Goal: Information Seeking & Learning: Learn about a topic

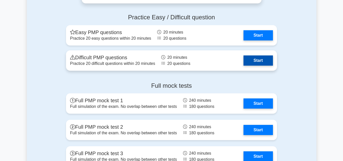
scroll to position [686, 0]
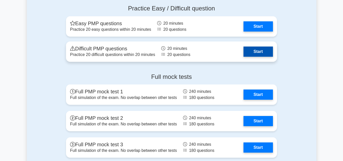
click at [260, 52] on link "Start" at bounding box center [258, 51] width 29 height 10
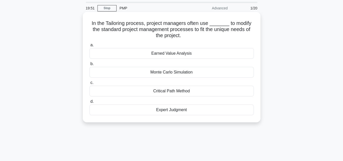
scroll to position [25, 0]
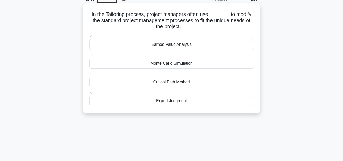
click at [179, 100] on div "Expert Judgment" at bounding box center [171, 100] width 165 height 11
click at [89, 94] on input "d. Expert Judgment" at bounding box center [89, 92] width 0 height 3
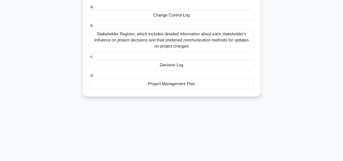
scroll to position [102, 0]
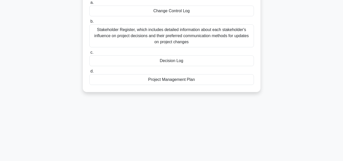
click at [173, 62] on div "Decision Log" at bounding box center [171, 60] width 165 height 11
click at [89, 54] on input "c. Decision Log" at bounding box center [89, 52] width 0 height 3
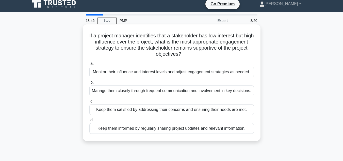
scroll to position [0, 0]
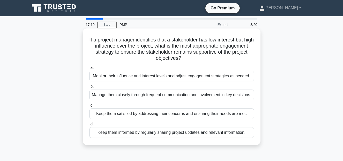
click at [122, 119] on div "Keep them satisfied by addressing their concerns and ensuring their needs are m…" at bounding box center [171, 113] width 165 height 11
click at [89, 107] on input "c. Keep them satisfied by addressing their concerns and ensuring their needs ar…" at bounding box center [89, 105] width 0 height 3
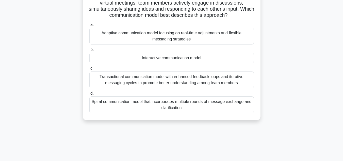
scroll to position [76, 0]
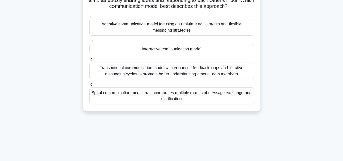
click at [157, 77] on div "Transactional communication model with enhanced feedback loops and iterative me…" at bounding box center [171, 70] width 165 height 17
click at [89, 61] on input "c. Transactional communication model with enhanced feedback loops and iterative…" at bounding box center [89, 59] width 0 height 3
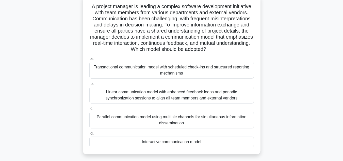
scroll to position [51, 0]
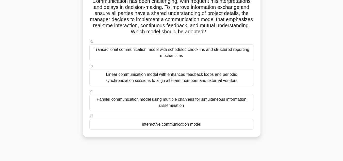
click at [114, 54] on div "Transactional communication model with scheduled check-ins and structured repor…" at bounding box center [171, 52] width 165 height 17
click at [89, 43] on input "a. Transactional communication model with scheduled check-ins and structured re…" at bounding box center [89, 41] width 0 height 3
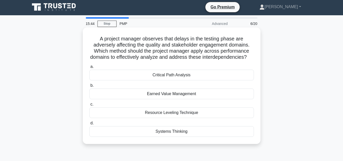
scroll to position [0, 0]
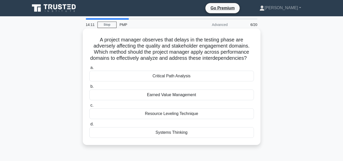
click at [171, 138] on div "Systems Thinking" at bounding box center [171, 132] width 165 height 11
click at [89, 126] on input "d. Systems Thinking" at bounding box center [89, 123] width 0 height 3
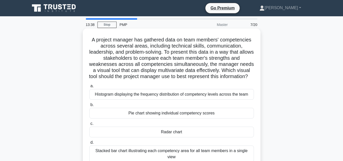
scroll to position [25, 0]
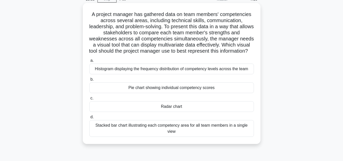
click at [170, 112] on div "Radar chart" at bounding box center [171, 106] width 165 height 11
click at [89, 100] on input "c. Radar chart" at bounding box center [89, 97] width 0 height 3
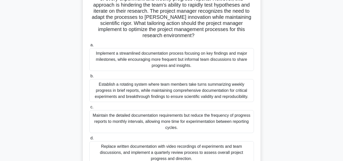
scroll to position [76, 0]
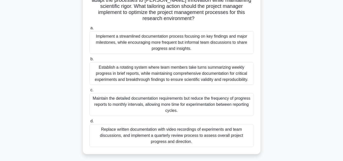
click at [149, 44] on div "Implement a streamlined documentation process focusing on key findings and majo…" at bounding box center [171, 42] width 165 height 23
click at [89, 30] on input "a. Implement a streamlined documentation process focusing on key findings and m…" at bounding box center [89, 27] width 0 height 3
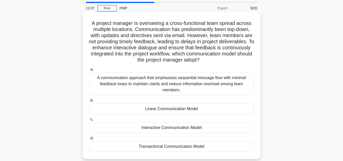
scroll to position [25, 0]
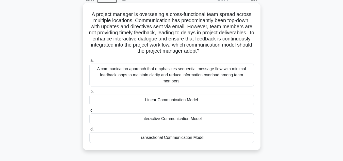
click at [165, 138] on div "Transactional Communication Model" at bounding box center [171, 137] width 165 height 11
click at [89, 131] on input "d. Transactional Communication Model" at bounding box center [89, 128] width 0 height 3
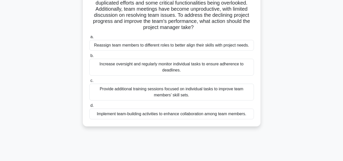
scroll to position [76, 0]
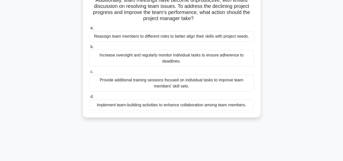
click at [212, 106] on div "Implement team-building activities to enhance collaboration among team members." at bounding box center [171, 105] width 165 height 11
click at [89, 98] on input "d. Implement team-building activities to enhance collaboration among team membe…" at bounding box center [89, 96] width 0 height 3
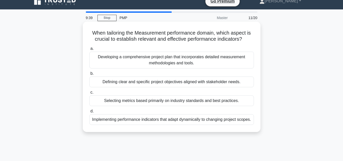
scroll to position [0, 0]
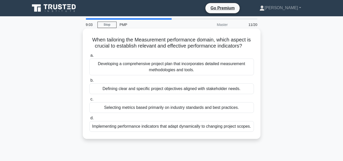
click at [204, 128] on div "Implementing performance indicators that adapt dynamically to changing project …" at bounding box center [171, 126] width 165 height 11
click at [89, 120] on input "d. Implementing performance indicators that adapt dynamically to changing proje…" at bounding box center [89, 117] width 0 height 3
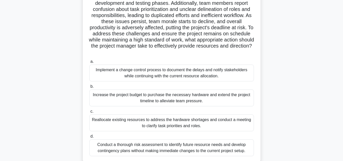
scroll to position [76, 0]
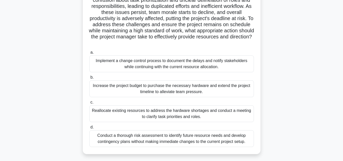
click at [172, 118] on div "Reallocate existing resources to address the hardware shortages and conduct a m…" at bounding box center [171, 113] width 165 height 17
click at [89, 104] on input "c. Reallocate existing resources to address the hardware shortages and conduct …" at bounding box center [89, 102] width 0 height 3
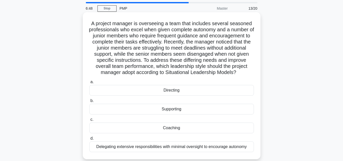
scroll to position [25, 0]
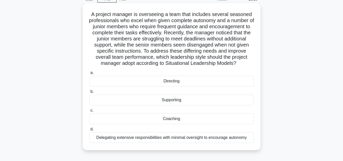
click at [170, 120] on div "Coaching" at bounding box center [171, 118] width 165 height 11
click at [89, 112] on input "c. Coaching" at bounding box center [89, 110] width 0 height 3
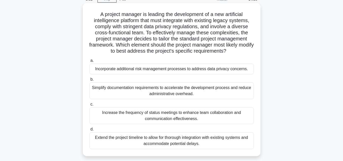
click at [183, 120] on div "Increase the frequency of status meetings to enhance team collaboration and com…" at bounding box center [171, 115] width 165 height 17
click at [89, 106] on input "c. Increase the frequency of status meetings to enhance team collaboration and …" at bounding box center [89, 104] width 0 height 3
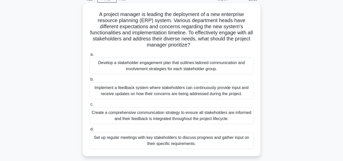
click at [186, 144] on div "Set up regular meetings with key stakeholders to discuss progress and gather in…" at bounding box center [171, 140] width 165 height 17
click at [89, 131] on input "d. Set up regular meetings with key stakeholders to discuss progress and gather…" at bounding box center [89, 128] width 0 height 3
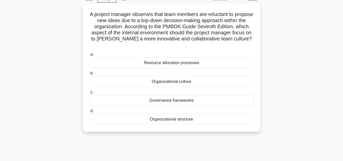
click at [179, 120] on div "Organizational structure" at bounding box center [171, 119] width 165 height 11
click at [89, 112] on input "d. Organizational structure" at bounding box center [89, 110] width 0 height 3
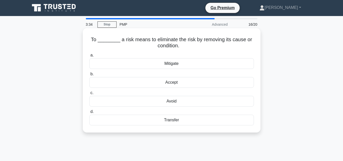
scroll to position [0, 0]
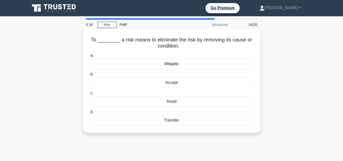
click at [172, 66] on div "Mitigate" at bounding box center [171, 63] width 165 height 11
click at [89, 57] on input "a. Mitigate" at bounding box center [89, 55] width 0 height 3
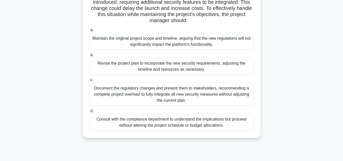
scroll to position [51, 0]
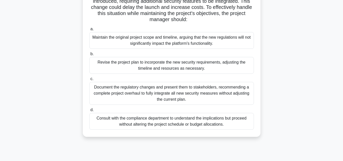
click at [199, 69] on div "Revise the project plan to incorporate the new security requirements, adjusting…" at bounding box center [171, 65] width 165 height 17
click at [89, 56] on input "b. Revise the project plan to incorporate the new security requirements, adjust…" at bounding box center [89, 53] width 0 height 3
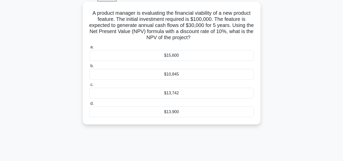
scroll to position [0, 0]
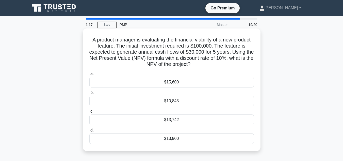
click at [175, 85] on div "$15,600" at bounding box center [171, 82] width 165 height 11
click at [89, 75] on input "a. $15,600" at bounding box center [89, 73] width 0 height 3
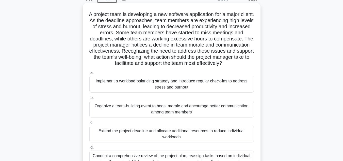
scroll to position [51, 0]
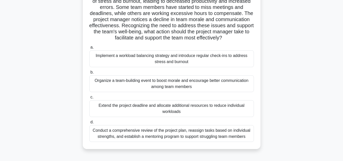
click at [163, 66] on div "Implement a workload balancing strategy and introduce regular check-ins to addr…" at bounding box center [171, 58] width 165 height 17
click at [89, 49] on input "a. Implement a workload balancing strategy and introduce regular check-ins to a…" at bounding box center [89, 47] width 0 height 3
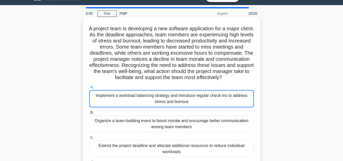
scroll to position [0, 0]
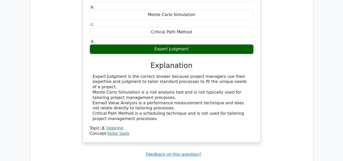
scroll to position [533, 0]
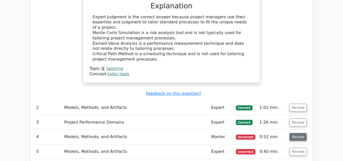
click at [295, 133] on button "Review" at bounding box center [297, 137] width 17 height 8
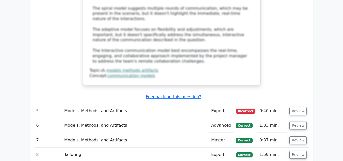
scroll to position [990, 0]
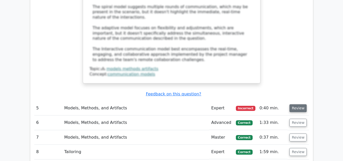
click at [296, 104] on button "Review" at bounding box center [297, 108] width 17 height 8
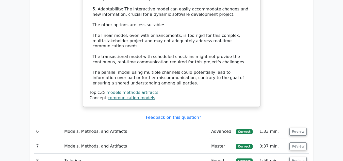
scroll to position [1371, 0]
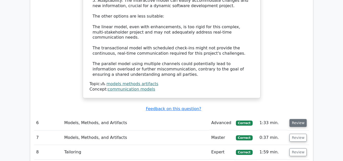
click at [299, 119] on button "Review" at bounding box center [297, 123] width 17 height 8
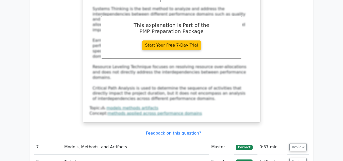
scroll to position [1625, 0]
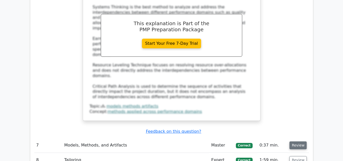
click at [294, 141] on button "Review" at bounding box center [297, 145] width 17 height 8
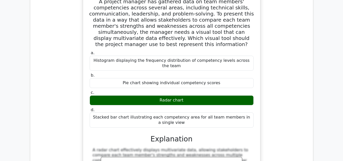
scroll to position [1828, 0]
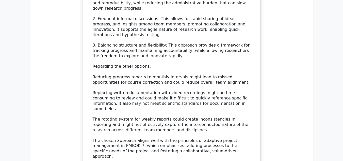
scroll to position [2311, 0]
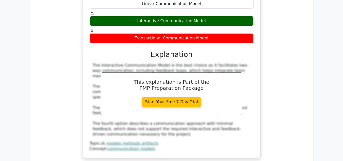
scroll to position [2616, 0]
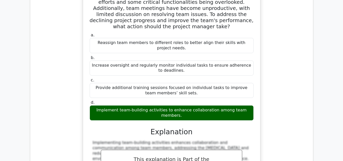
scroll to position [2870, 0]
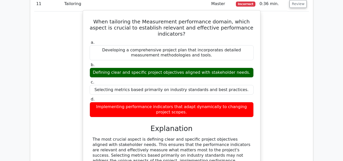
scroll to position [3098, 0]
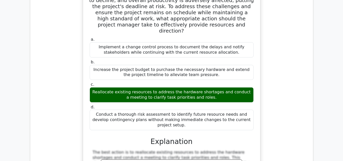
scroll to position [3403, 0]
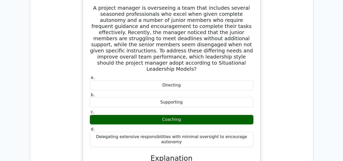
scroll to position [3682, 0]
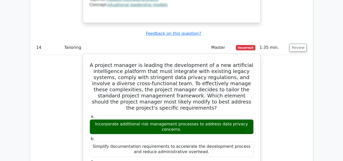
scroll to position [3860, 0]
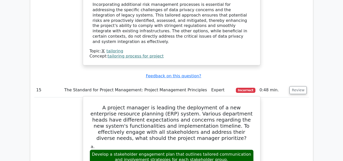
scroll to position [4139, 0]
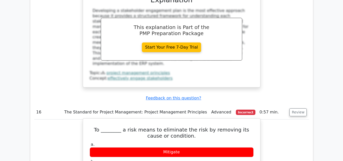
scroll to position [4368, 0]
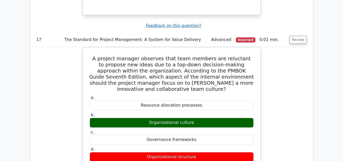
scroll to position [4647, 0]
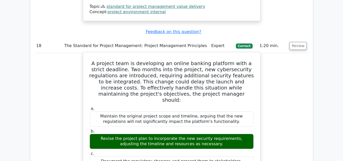
scroll to position [4901, 0]
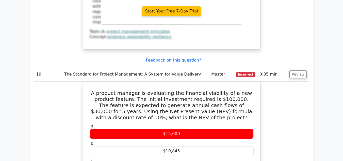
scroll to position [5130, 0]
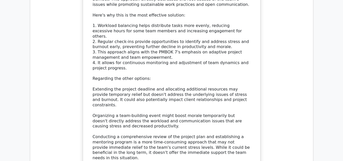
scroll to position [5697, 0]
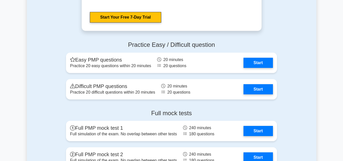
scroll to position [660, 0]
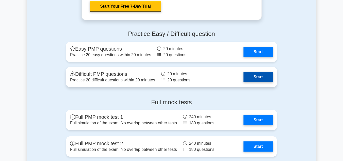
click at [258, 77] on link "Start" at bounding box center [258, 77] width 29 height 10
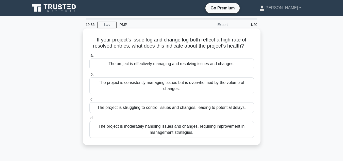
click at [224, 64] on div "The project is effectively managing and resolving issues and changes." at bounding box center [171, 63] width 165 height 11
click at [89, 57] on input "a. The project is effectively managing and resolving issues and changes." at bounding box center [89, 55] width 0 height 3
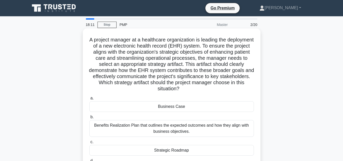
scroll to position [25, 0]
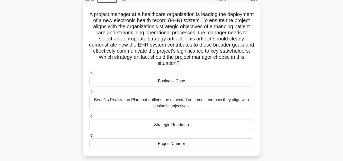
click at [172, 125] on div "Strategic Roadmap" at bounding box center [171, 124] width 165 height 11
click at [89, 118] on input "c. Strategic Roadmap" at bounding box center [89, 116] width 0 height 3
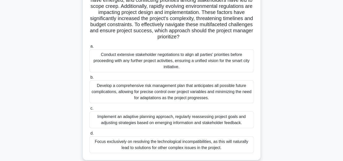
scroll to position [102, 0]
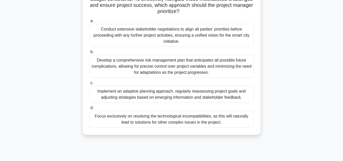
click at [159, 96] on div "Implement an adaptive planning approach, regularly reassessing project goals an…" at bounding box center [171, 94] width 165 height 17
click at [89, 85] on input "c. Implement an adaptive planning approach, regularly reassessing project goals…" at bounding box center [89, 82] width 0 height 3
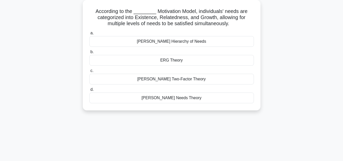
scroll to position [0, 0]
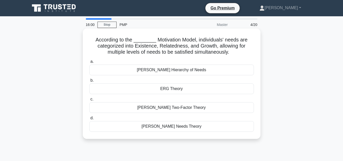
click at [177, 72] on div "[PERSON_NAME] Hierarchy of Needs" at bounding box center [171, 70] width 165 height 11
click at [89, 63] on input "[PERSON_NAME] Hierarchy of Needs" at bounding box center [89, 61] width 0 height 3
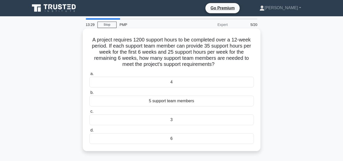
click at [170, 101] on div "5 support team members" at bounding box center [171, 100] width 165 height 11
click at [89, 94] on input "b. 5 support team members" at bounding box center [89, 92] width 0 height 3
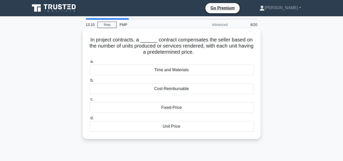
click at [175, 126] on div "Unit Price" at bounding box center [171, 126] width 165 height 11
click at [89, 120] on input "d. Unit Price" at bounding box center [89, 117] width 0 height 3
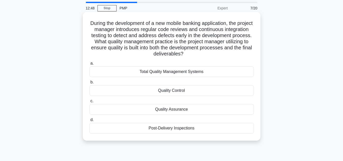
scroll to position [25, 0]
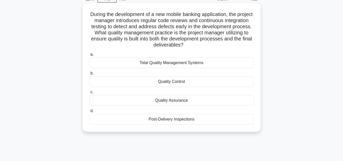
click at [168, 103] on div "Quality Assurance" at bounding box center [171, 100] width 165 height 11
click at [89, 94] on input "c. Quality Assurance" at bounding box center [89, 91] width 0 height 3
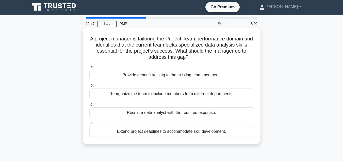
scroll to position [0, 0]
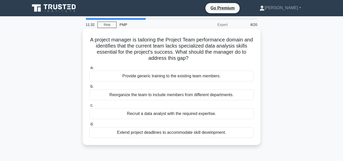
click at [188, 116] on div "Recruit a data analyst with the required expertise." at bounding box center [171, 113] width 165 height 11
click at [89, 107] on input "c. Recruit a data analyst with the required expertise." at bounding box center [89, 105] width 0 height 3
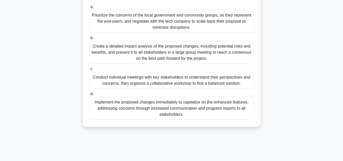
scroll to position [76, 0]
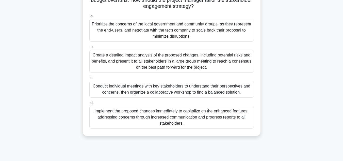
click at [171, 64] on div "Create a detailed impact analysis of the proposed changes, including potential …" at bounding box center [171, 61] width 165 height 23
click at [89, 49] on input "b. Create a detailed impact analysis of the proposed changes, including potenti…" at bounding box center [89, 46] width 0 height 3
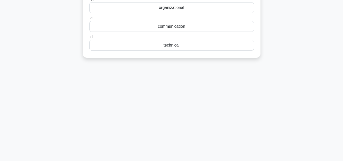
scroll to position [0, 0]
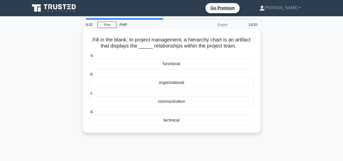
click at [177, 84] on div "organizational" at bounding box center [171, 82] width 165 height 11
click at [89, 76] on input "b. organizational" at bounding box center [89, 74] width 0 height 3
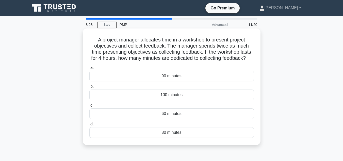
click at [172, 138] on div "80 minutes" at bounding box center [171, 132] width 165 height 11
click at [89, 126] on input "d. 80 minutes" at bounding box center [89, 123] width 0 height 3
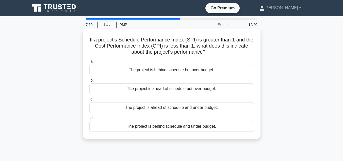
click at [203, 90] on div "The project is ahead of schedule but over budget." at bounding box center [171, 88] width 165 height 11
click at [89, 82] on input "b. The project is ahead of schedule but over budget." at bounding box center [89, 80] width 0 height 3
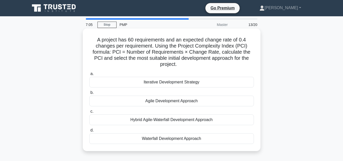
click at [170, 137] on div "Waterfall Development Approach" at bounding box center [171, 138] width 165 height 11
click at [89, 132] on input "d. Waterfall Development Approach" at bounding box center [89, 129] width 0 height 3
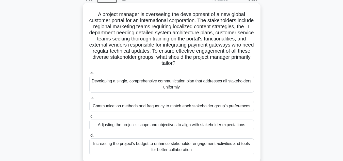
scroll to position [51, 0]
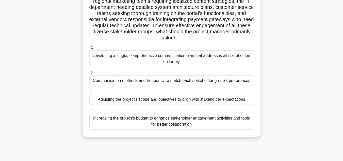
click at [155, 81] on div "Communication methods and frequency to match each stakeholder group's preferenc…" at bounding box center [171, 80] width 165 height 11
click at [89, 74] on input "b. Communication methods and frequency to match each stakeholder group's prefer…" at bounding box center [89, 72] width 0 height 3
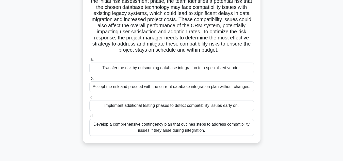
click at [194, 107] on div "Implement additional testing phases to detect compatibility issues early on." at bounding box center [171, 105] width 165 height 11
click at [89, 99] on input "c. Implement additional testing phases to detect compatibility issues early on." at bounding box center [89, 96] width 0 height 3
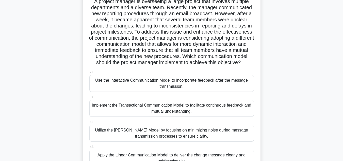
scroll to position [76, 0]
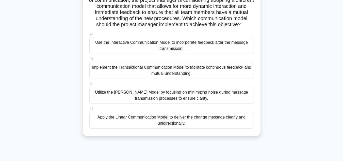
click at [190, 78] on div "Implement the Transactional Communication Model to facilitate continuous feedba…" at bounding box center [171, 70] width 165 height 17
click at [89, 61] on input "b. Implement the Transactional Communication Model to facilitate continuous fee…" at bounding box center [89, 58] width 0 height 3
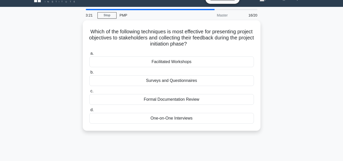
scroll to position [0, 0]
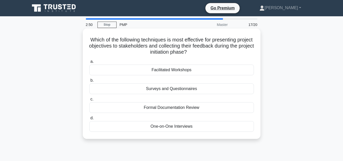
click at [177, 72] on div "Facilitated Workshops" at bounding box center [171, 70] width 165 height 11
click at [89, 63] on input "a. Facilitated Workshops" at bounding box center [89, 61] width 0 height 3
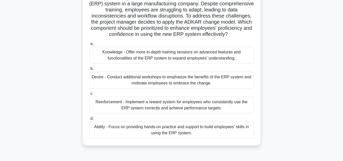
scroll to position [51, 0]
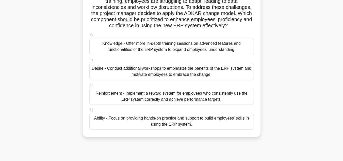
click at [173, 123] on div "Ability - Focus on providing hands-on practice and support to build employees' …" at bounding box center [171, 121] width 165 height 17
click at [89, 111] on input "d. Ability - Focus on providing hands-on practice and support to build employee…" at bounding box center [89, 109] width 0 height 3
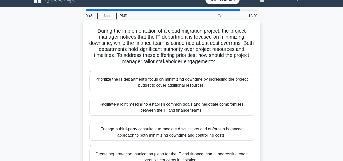
scroll to position [0, 0]
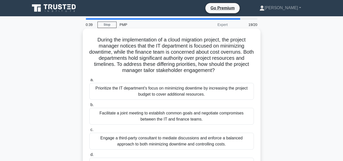
click at [163, 119] on div "Facilitate a joint meeting to establish common goals and negotiate compromises …" at bounding box center [171, 116] width 165 height 17
click at [89, 106] on input "b. Facilitate a joint meeting to establish common goals and negotiate compromis…" at bounding box center [89, 104] width 0 height 3
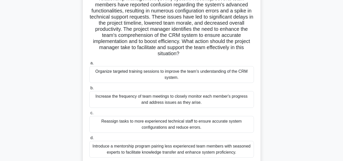
scroll to position [51, 0]
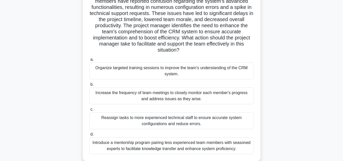
click at [144, 146] on div "Introduce a mentorship program pairing less experienced team members with seaso…" at bounding box center [171, 145] width 165 height 17
click at [89, 136] on input "d. Introduce a mentorship program pairing less experienced team members with se…" at bounding box center [89, 134] width 0 height 3
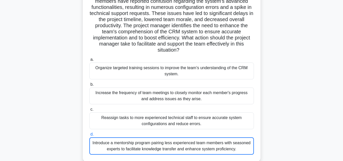
scroll to position [6, 0]
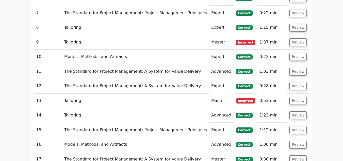
scroll to position [787, 0]
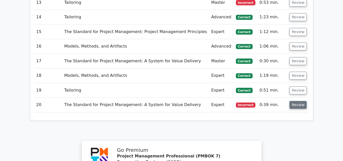
click at [295, 101] on button "Review" at bounding box center [297, 105] width 17 height 8
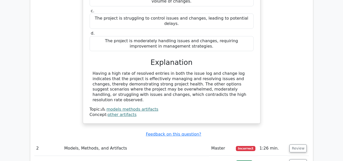
scroll to position [533, 0]
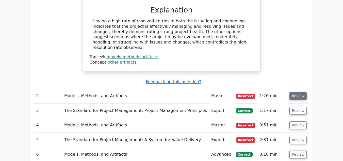
click at [299, 92] on button "Review" at bounding box center [297, 96] width 17 height 8
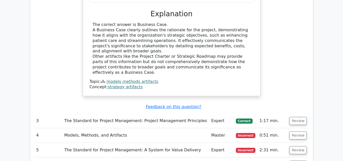
scroll to position [787, 0]
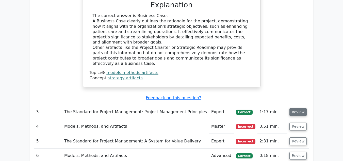
click at [297, 108] on button "Review" at bounding box center [297, 112] width 17 height 8
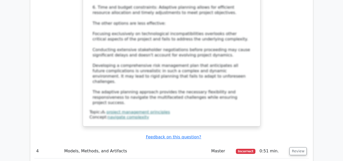
scroll to position [1244, 0]
click at [296, 147] on button "Review" at bounding box center [297, 151] width 17 height 8
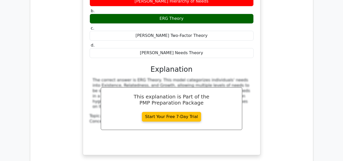
scroll to position [1473, 0]
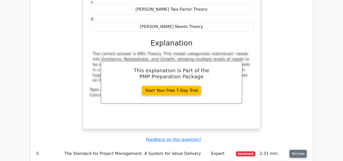
click at [294, 150] on button "Review" at bounding box center [297, 154] width 17 height 8
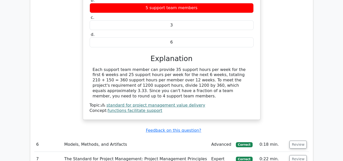
scroll to position [1701, 0]
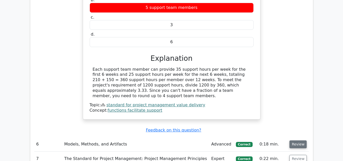
click at [295, 140] on button "Review" at bounding box center [297, 144] width 17 height 8
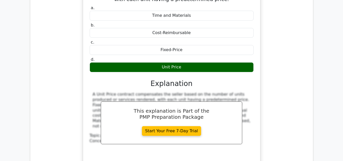
scroll to position [1879, 0]
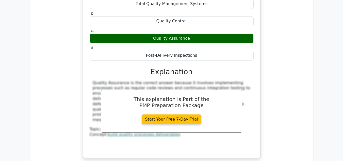
scroll to position [2133, 0]
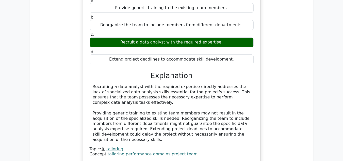
scroll to position [2362, 0]
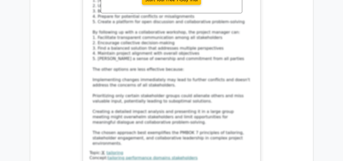
scroll to position [2793, 0]
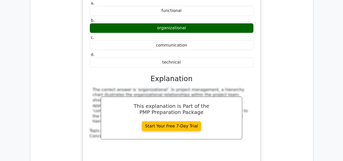
scroll to position [3022, 0]
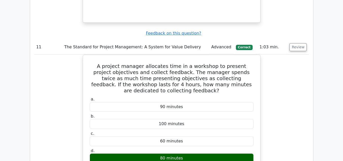
scroll to position [3225, 0]
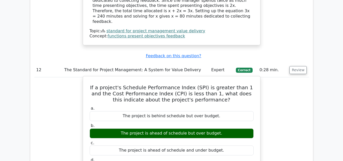
scroll to position [3352, 0]
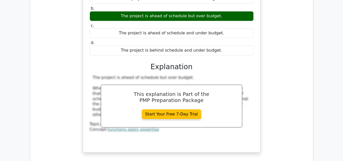
scroll to position [3454, 0]
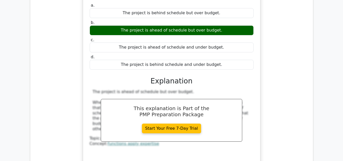
drag, startPoint x: 95, startPoint y: 62, endPoint x: 207, endPoint y: 87, distance: 114.3
copy h5 "A project has 60 requirements and an expected change rate of 0.4 changes per re…"
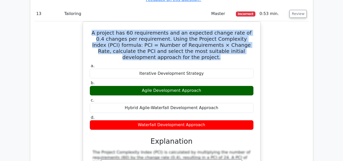
scroll to position [3631, 0]
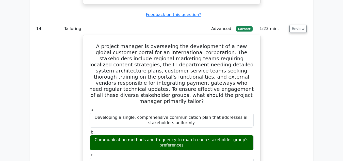
scroll to position [3936, 0]
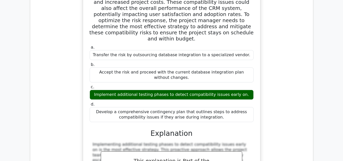
scroll to position [4216, 0]
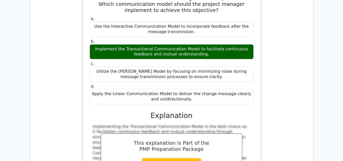
scroll to position [4546, 0]
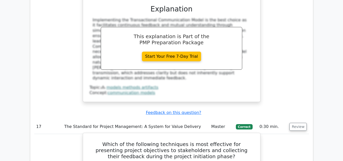
scroll to position [4698, 0]
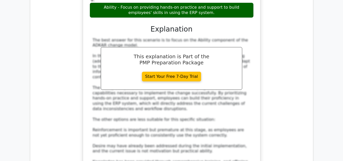
scroll to position [5130, 0]
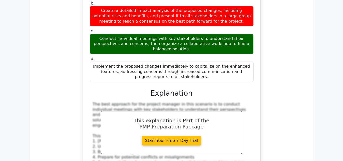
scroll to position [2632, 0]
